Goal: Contribute content

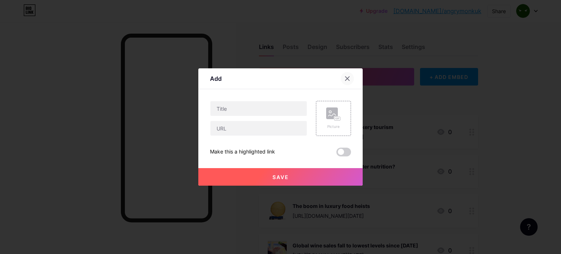
click at [346, 80] on icon at bounding box center [347, 79] width 6 height 6
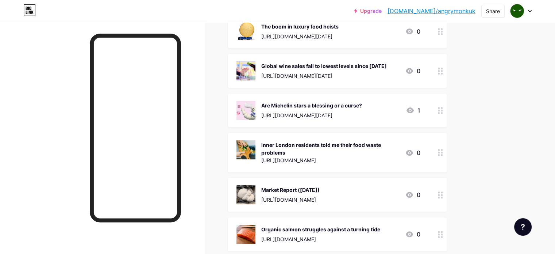
scroll to position [219, 0]
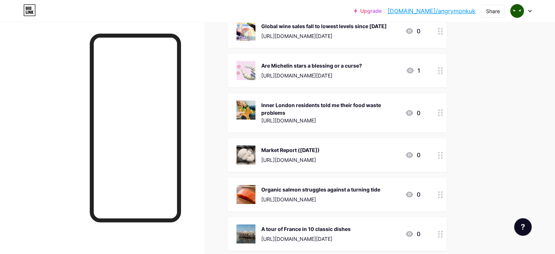
click at [320, 149] on div "Market Report ([DATE])" at bounding box center [290, 150] width 58 height 8
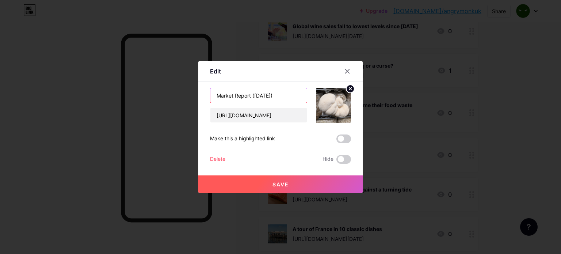
click at [266, 93] on input "Market Report ([DATE])" at bounding box center [258, 95] width 96 height 15
click at [348, 68] on icon at bounding box center [347, 71] width 6 height 6
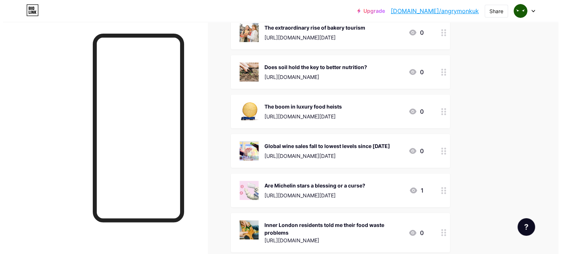
scroll to position [0, 0]
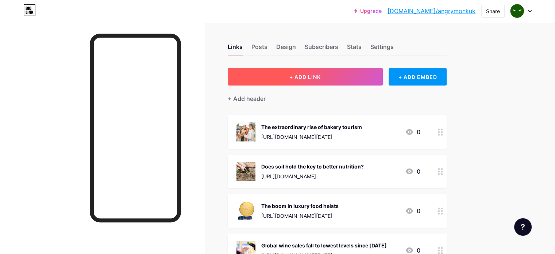
click at [321, 74] on span "+ ADD LINK" at bounding box center [305, 77] width 31 height 6
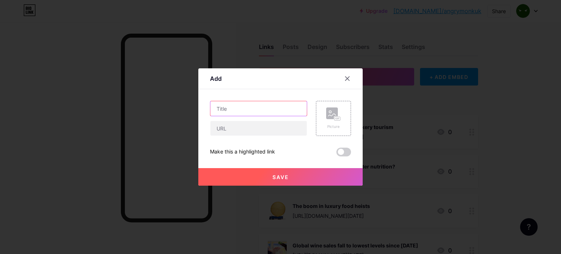
click at [260, 104] on input "text" at bounding box center [258, 108] width 96 height 15
paste input "Market Report ([DATE])"
click at [257, 109] on input "Market Report ([DATE])" at bounding box center [258, 108] width 96 height 15
type input "Market Report ([DATE])"
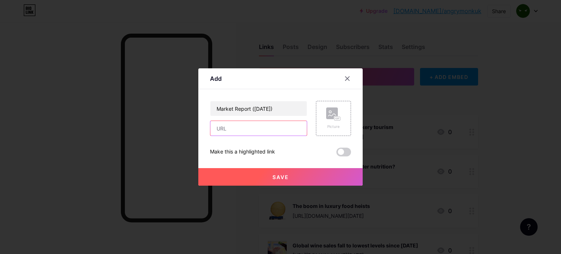
click at [253, 131] on input "text" at bounding box center [258, 128] width 96 height 15
paste input "[URL][DOMAIN_NAME]"
type input "[URL][DOMAIN_NAME]"
click at [330, 116] on rect at bounding box center [332, 113] width 12 height 12
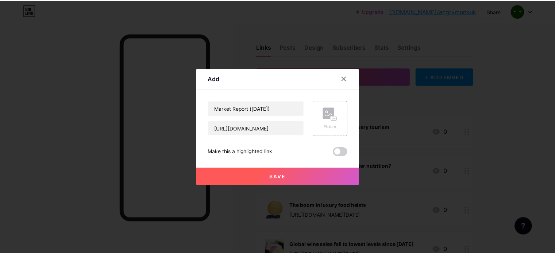
scroll to position [0, 0]
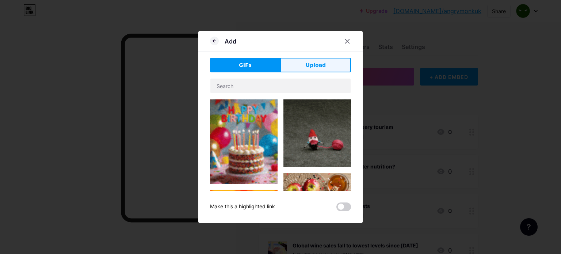
click at [318, 64] on span "Upload" at bounding box center [316, 65] width 20 height 8
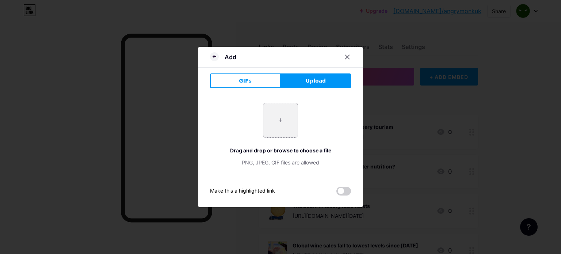
click at [287, 110] on input "file" at bounding box center [280, 120] width 34 height 34
type input "C:\fakepath\Pink Oyster 1.jpg"
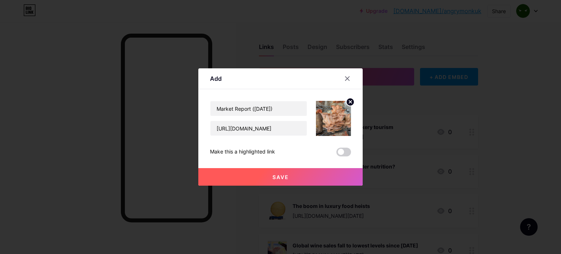
click at [282, 175] on span "Save" at bounding box center [280, 177] width 16 height 6
